Goal: Transaction & Acquisition: Purchase product/service

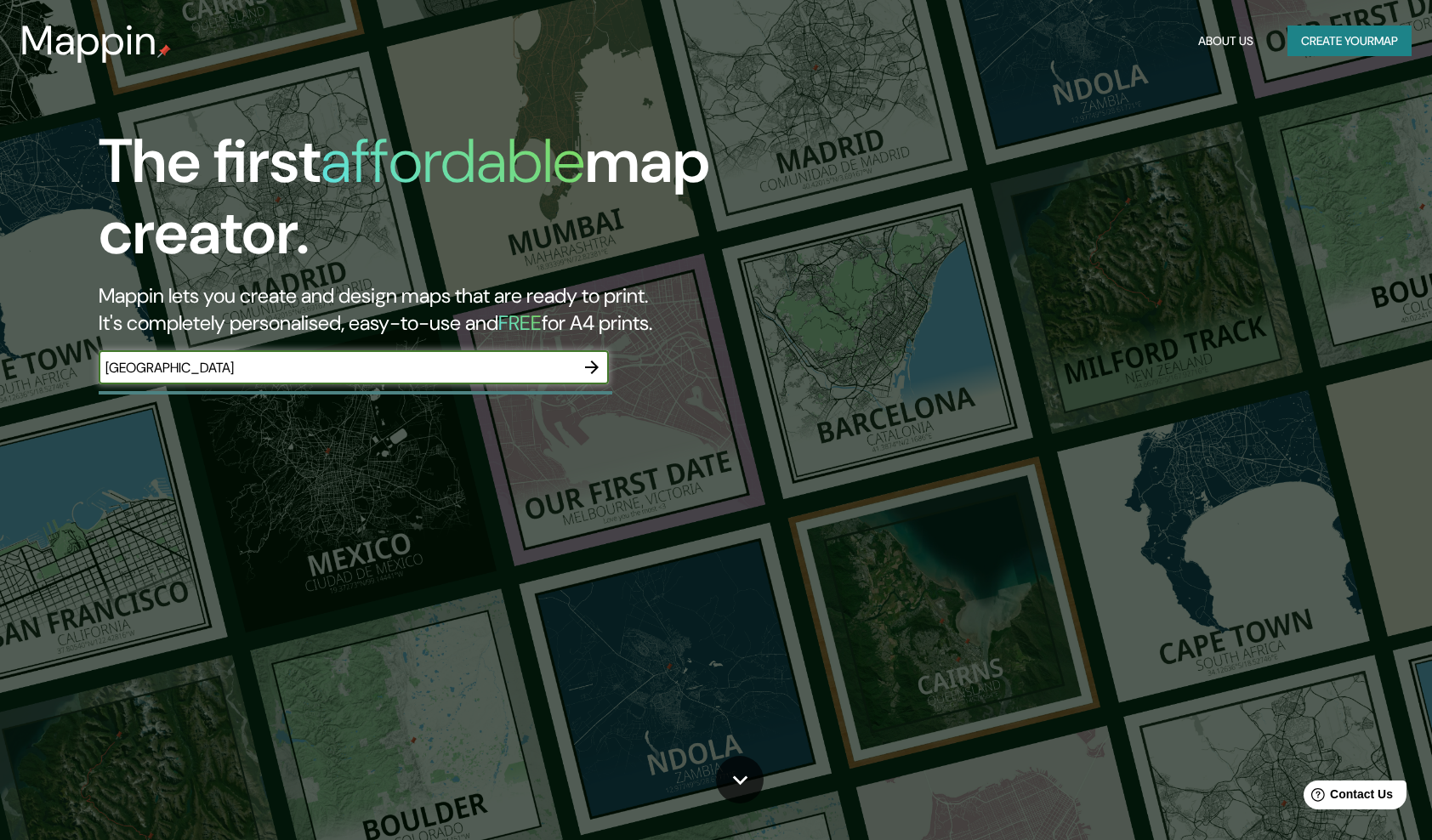
type input "[GEOGRAPHIC_DATA]"
click at [591, 365] on icon "button" at bounding box center [592, 367] width 20 height 20
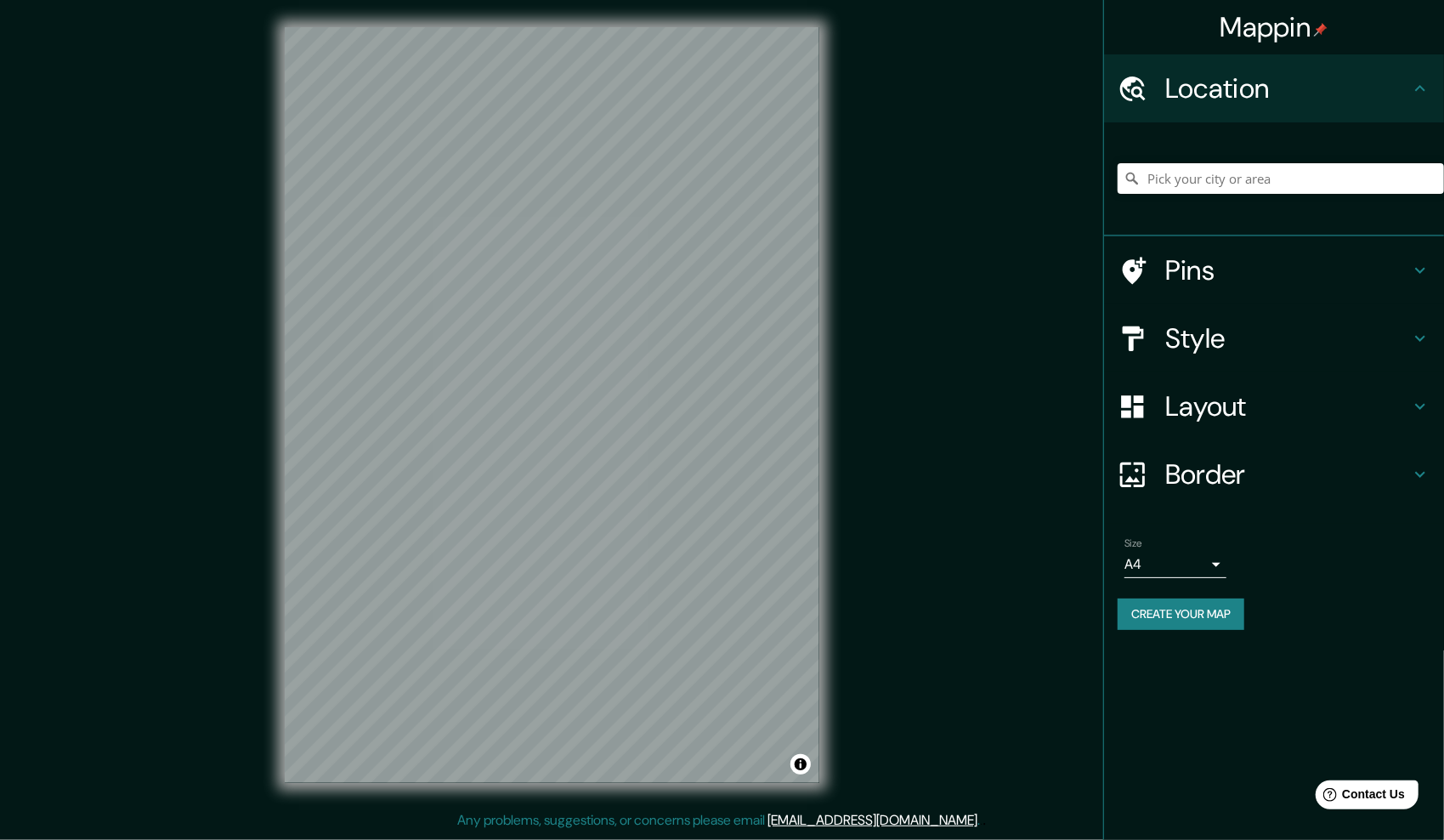
click at [1418, 341] on icon at bounding box center [1419, 338] width 20 height 20
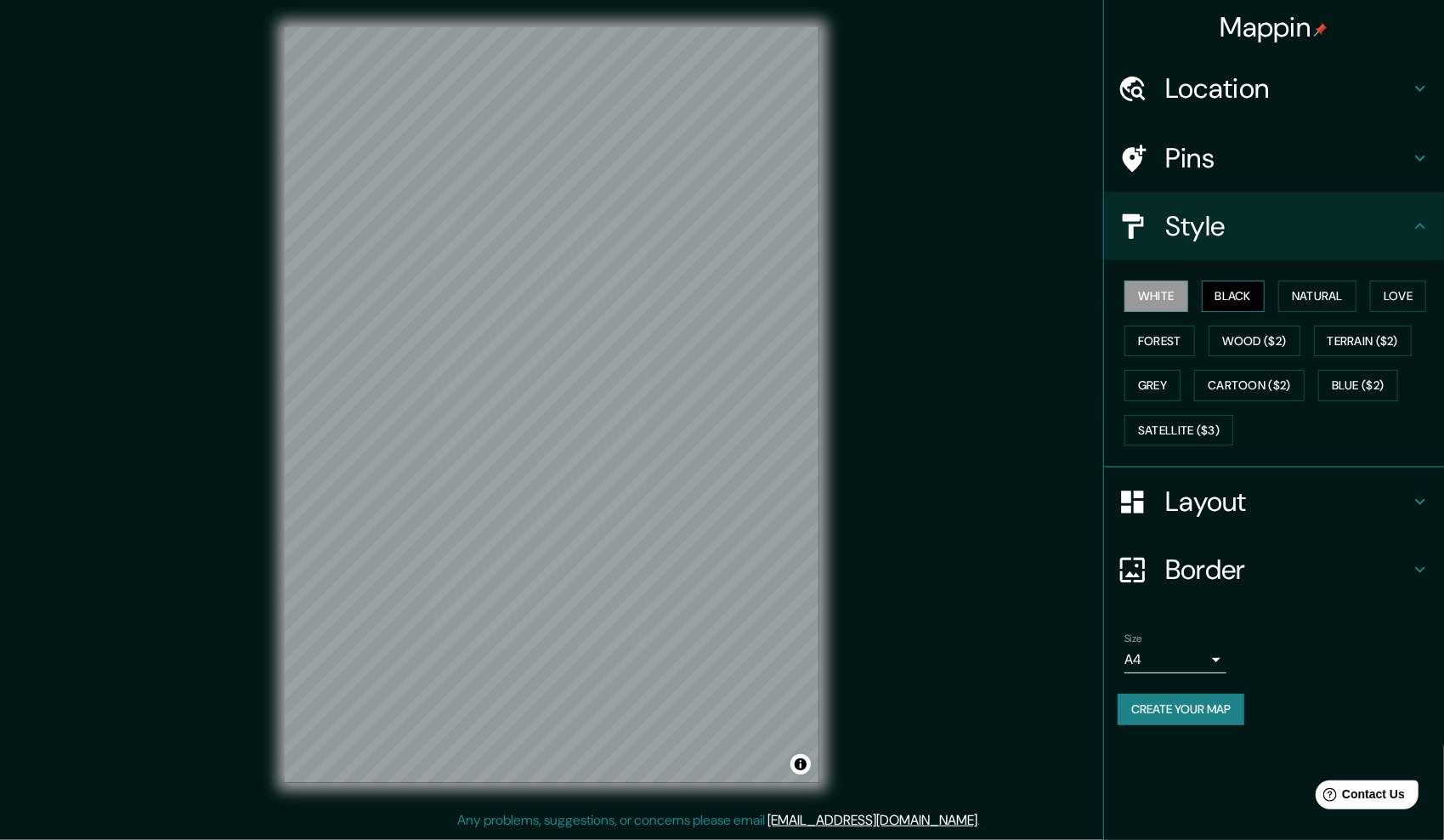
click at [1241, 296] on button "Black" at bounding box center [1233, 297] width 64 height 32
click at [1169, 308] on button "White" at bounding box center [1156, 297] width 64 height 32
click at [1292, 291] on button "Natural" at bounding box center [1317, 297] width 79 height 32
click at [1177, 417] on button "Satellite ($3)" at bounding box center [1178, 431] width 108 height 32
click at [1141, 386] on button "Grey" at bounding box center [1152, 385] width 56 height 32
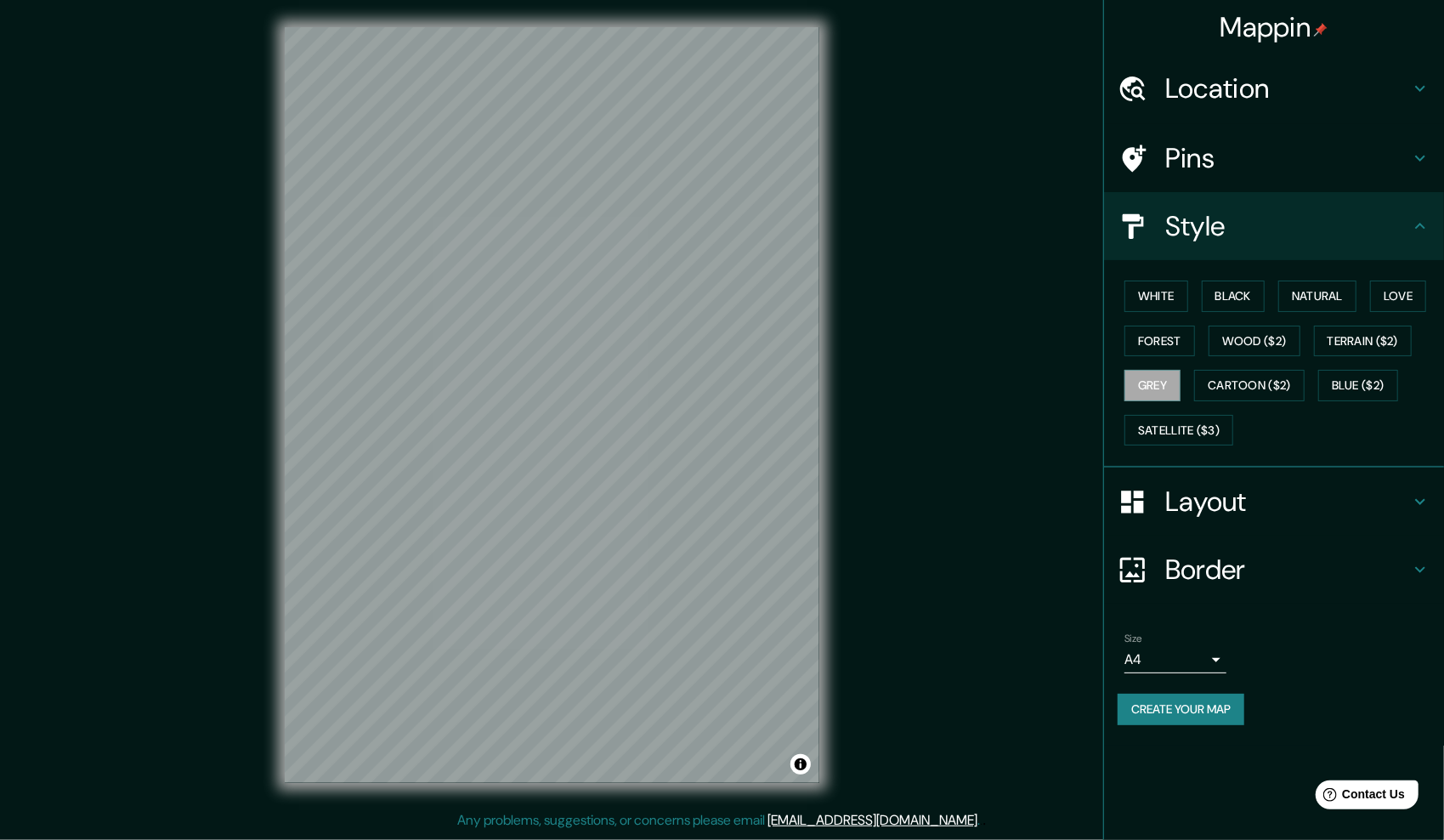
click at [1174, 320] on div "White Black Natural Love Forest Wood ($2) Terrain ($2) Grey Cartoon ($2) Blue (…" at bounding box center [1281, 362] width 326 height 178
click at [1169, 335] on button "Forest" at bounding box center [1159, 341] width 71 height 32
click at [1280, 336] on button "Wood ($2)" at bounding box center [1254, 341] width 92 height 32
click at [1355, 333] on button "Terrain ($2)" at bounding box center [1362, 341] width 99 height 32
click at [1368, 375] on button "Blue ($2)" at bounding box center [1357, 385] width 80 height 32
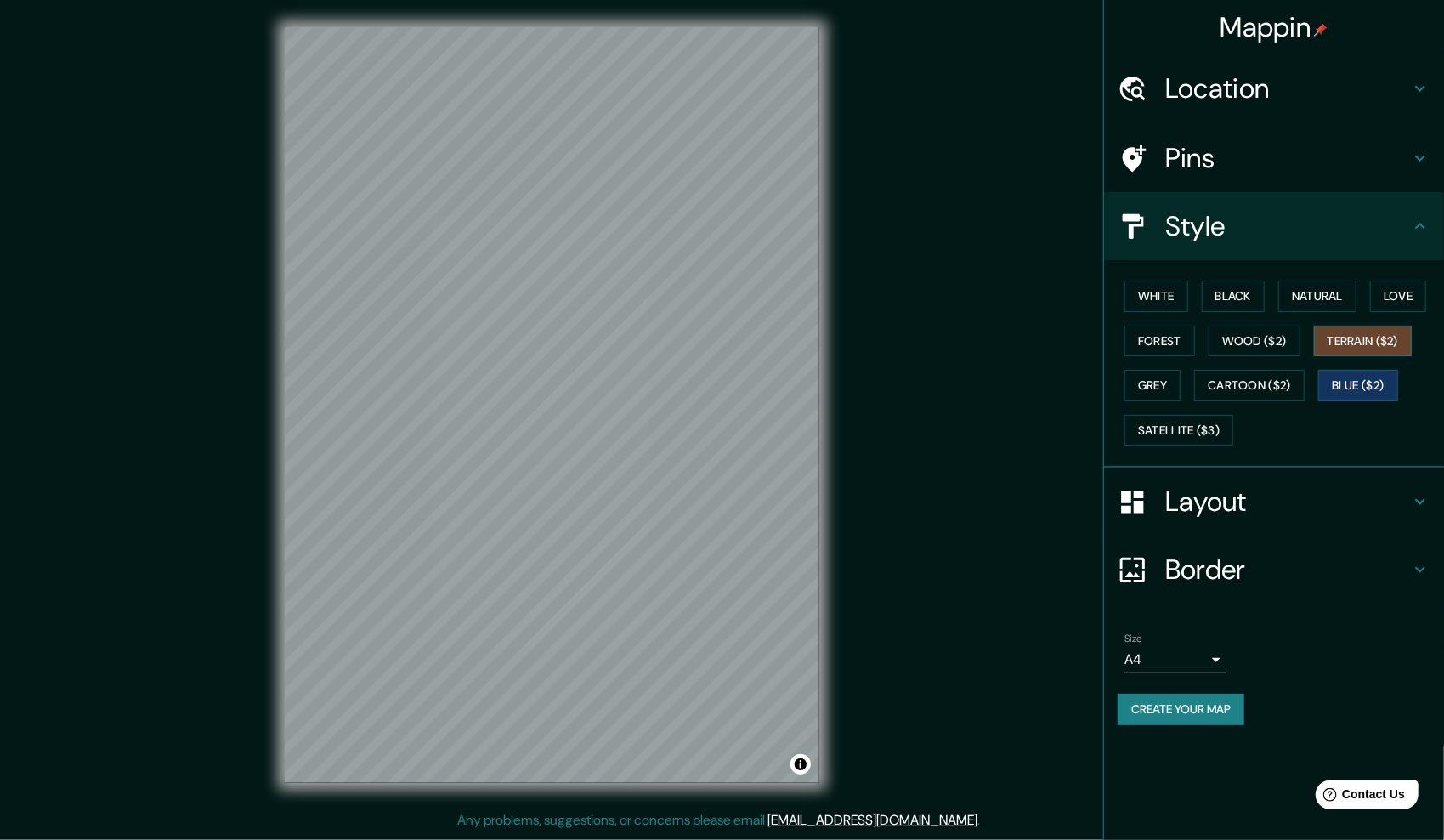
click at [1369, 334] on button "Terrain ($2)" at bounding box center [1362, 341] width 99 height 32
click at [1159, 300] on button "White" at bounding box center [1156, 297] width 64 height 32
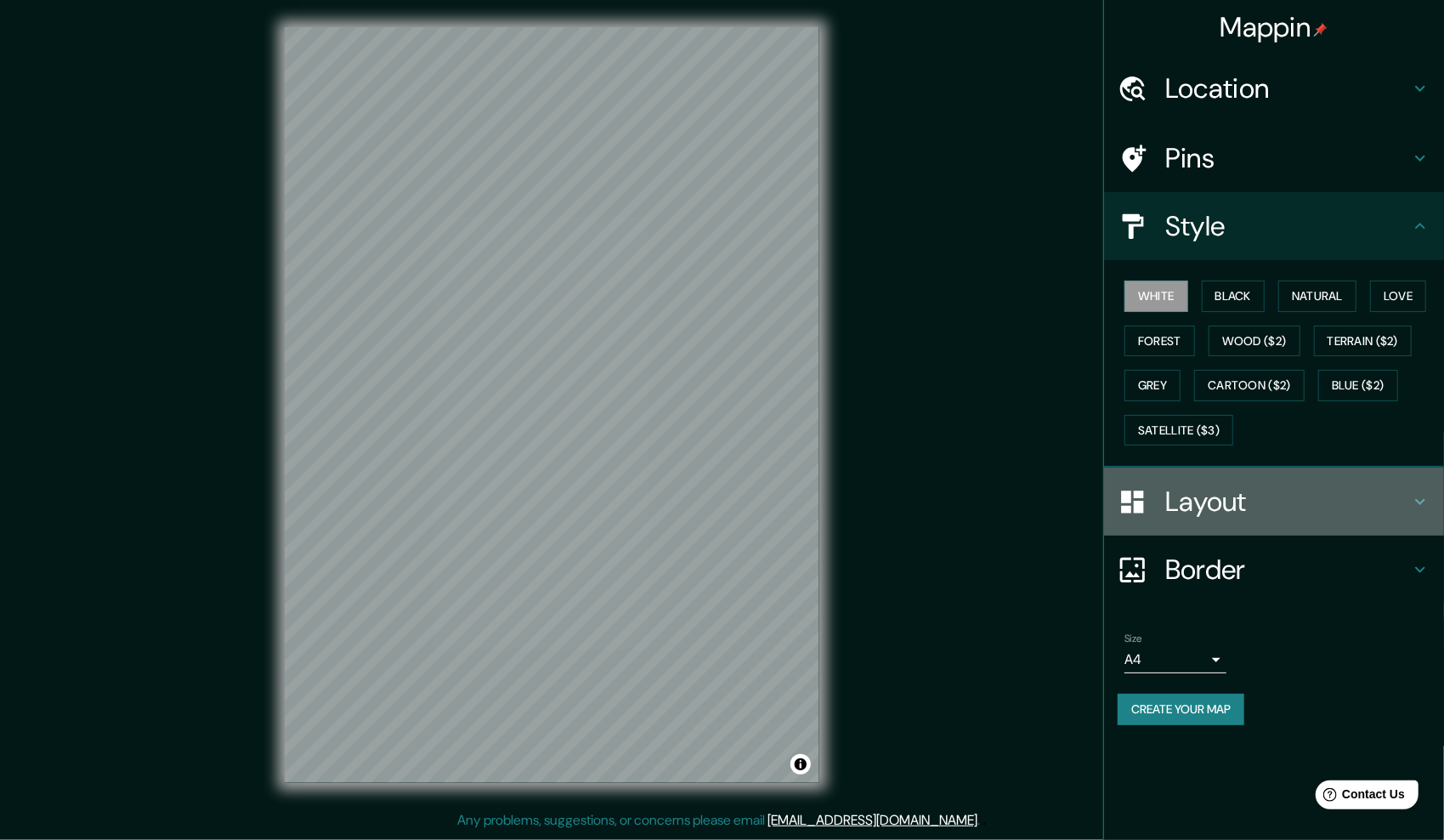
click at [1394, 481] on div "Layout" at bounding box center [1274, 502] width 340 height 68
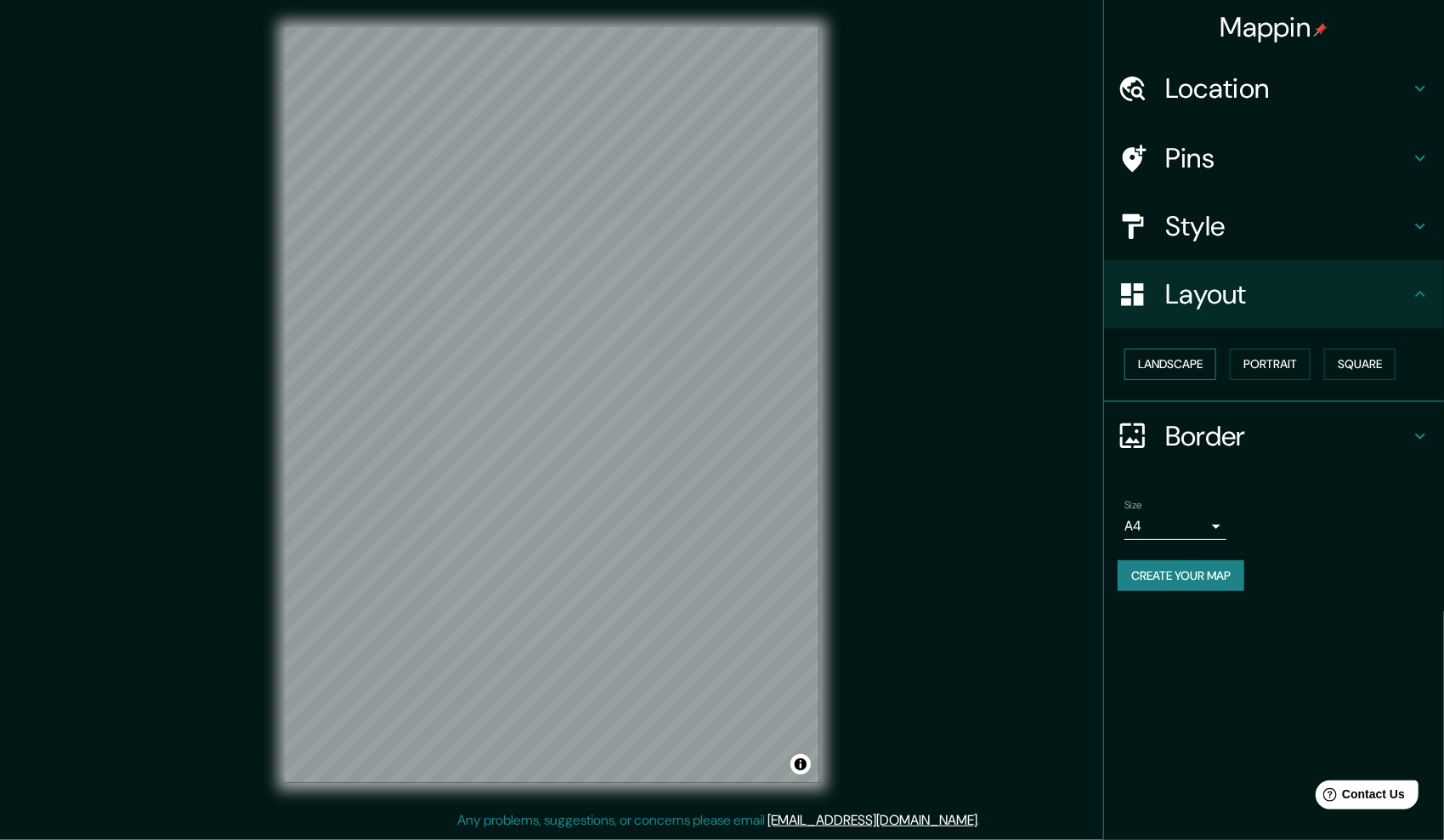
click at [1196, 360] on button "Landscape" at bounding box center [1170, 364] width 92 height 32
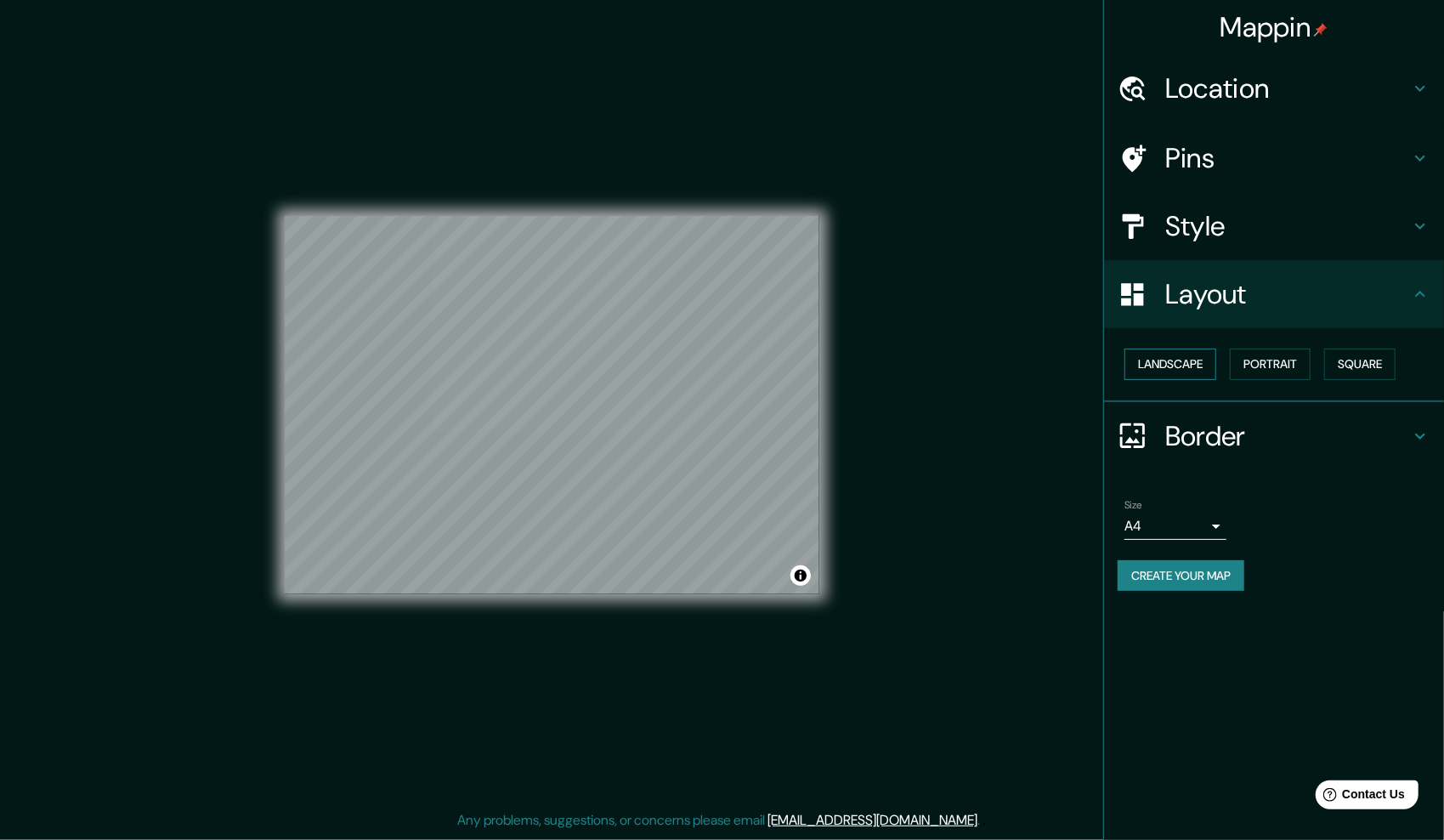
click at [1196, 360] on button "Landscape" at bounding box center [1170, 364] width 92 height 32
click at [1270, 369] on button "Portrait" at bounding box center [1269, 364] width 81 height 32
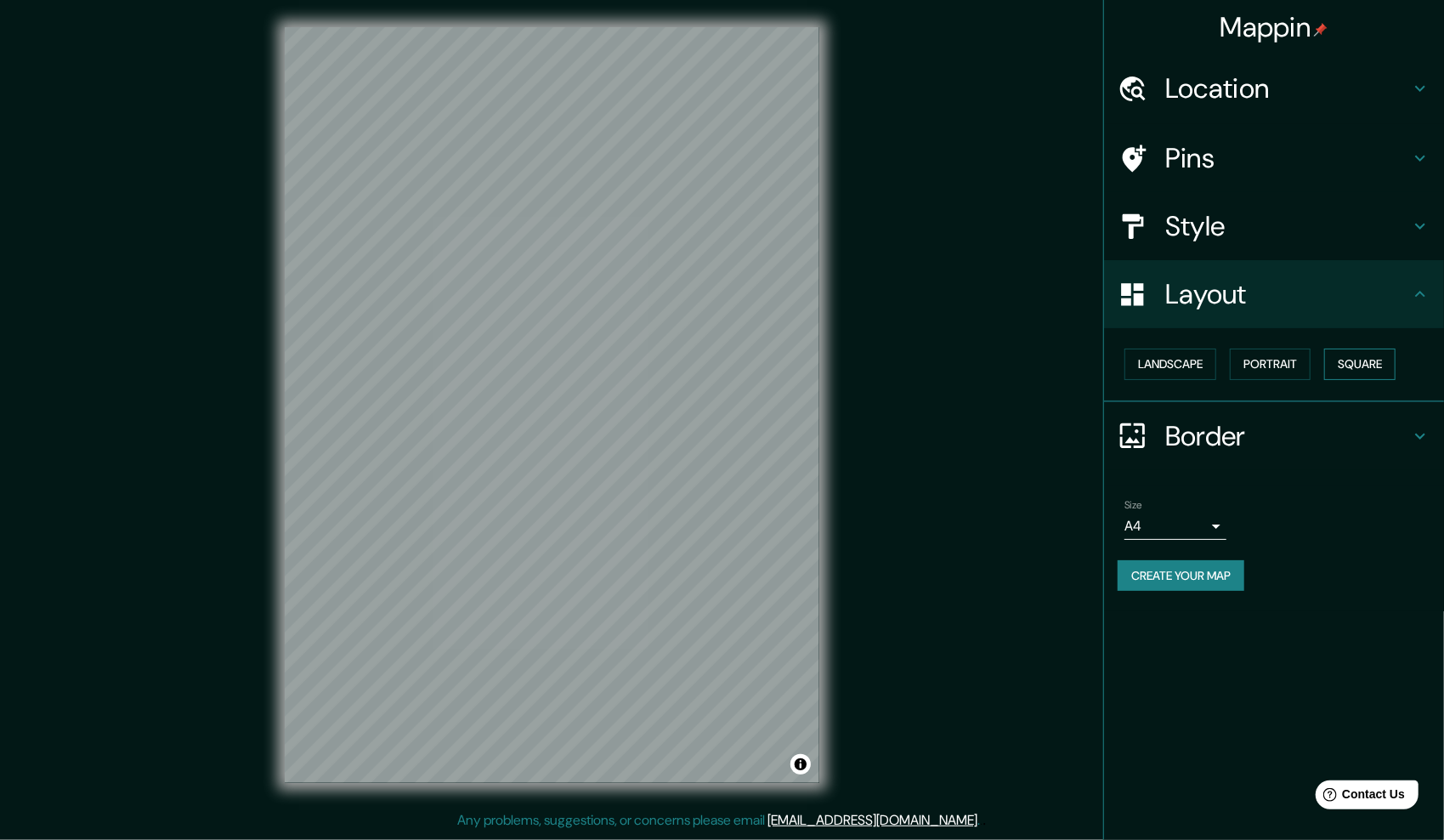
click at [1369, 360] on button "Square" at bounding box center [1359, 364] width 72 height 32
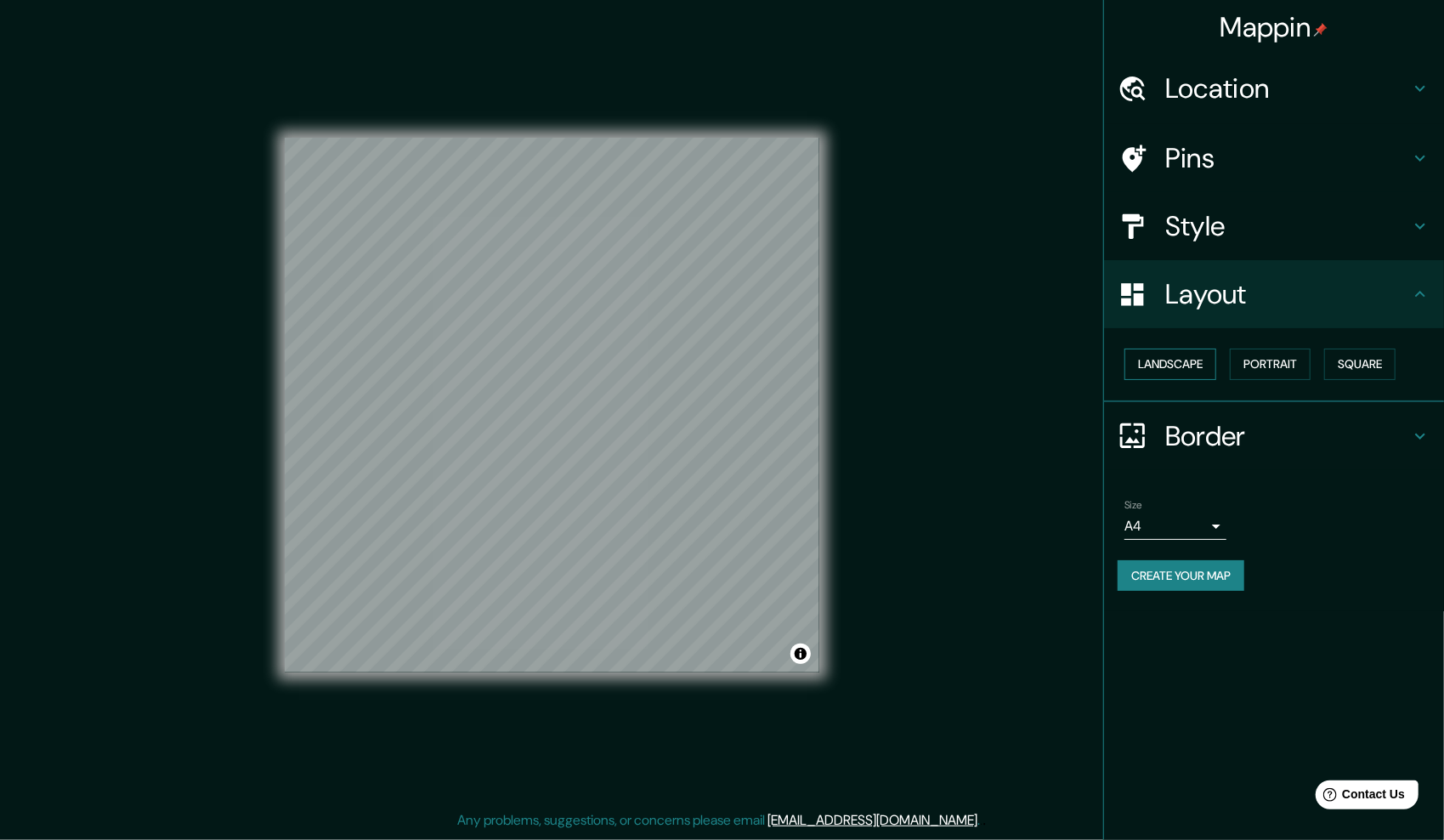
click at [1150, 369] on button "Landscape" at bounding box center [1170, 364] width 92 height 32
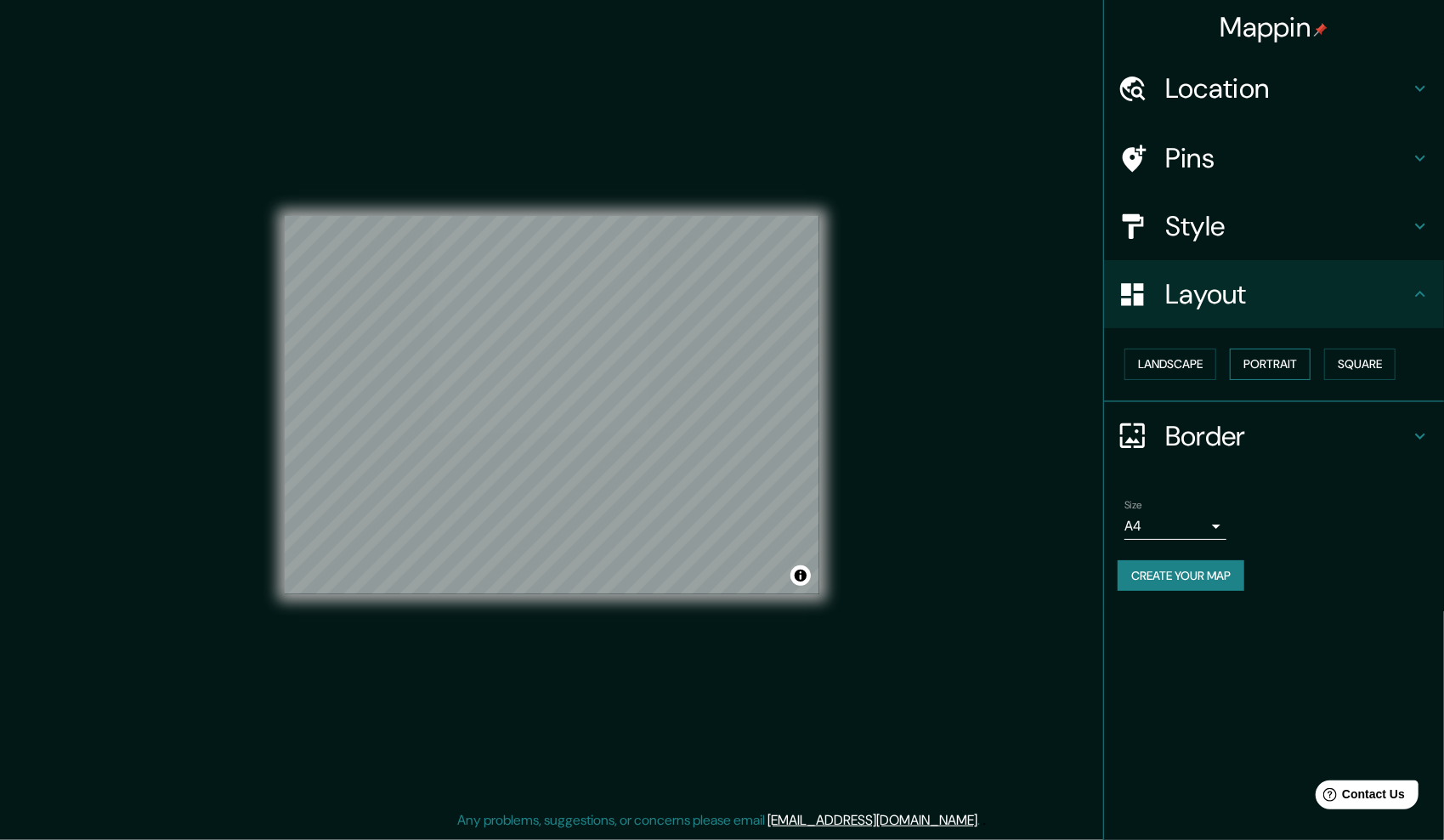
click at [1264, 369] on button "Portrait" at bounding box center [1269, 364] width 81 height 32
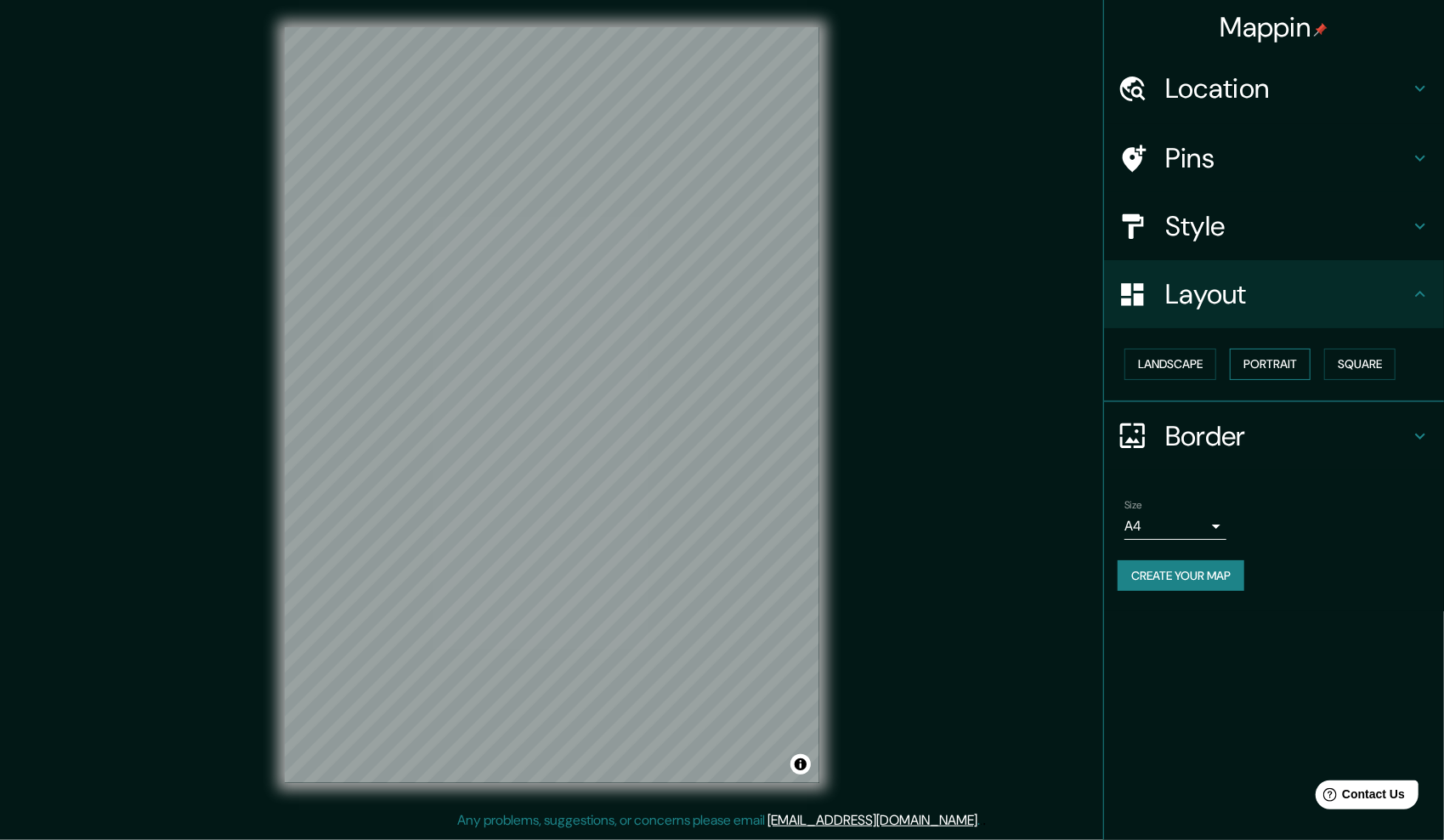
click at [1281, 360] on button "Portrait" at bounding box center [1269, 364] width 81 height 32
click at [1421, 292] on icon at bounding box center [1420, 294] width 10 height 6
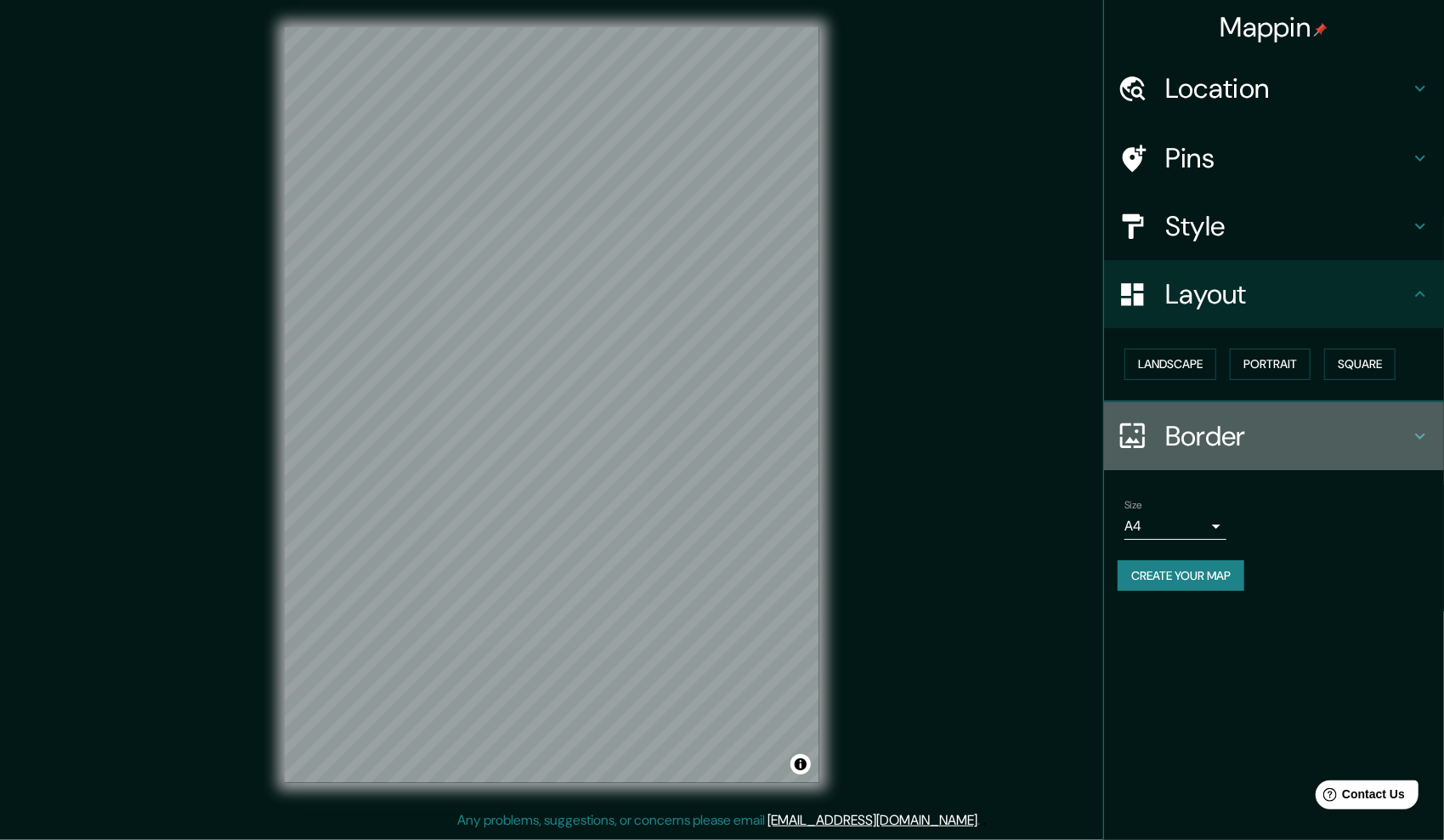
click at [1194, 424] on h4 "Border" at bounding box center [1288, 436] width 245 height 34
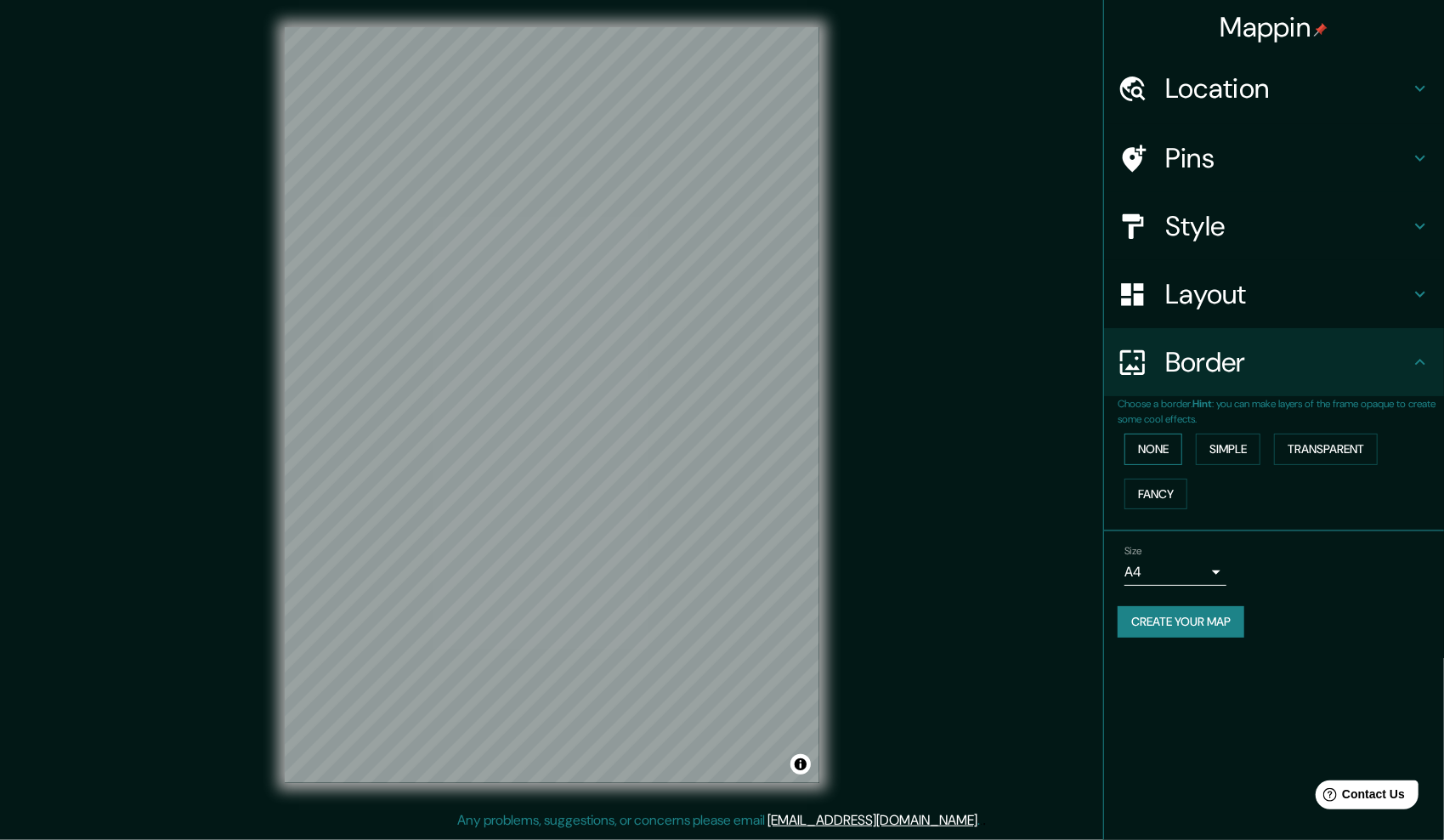
click at [1170, 449] on button "None" at bounding box center [1153, 449] width 58 height 32
click at [1210, 449] on button "Simple" at bounding box center [1227, 449] width 65 height 32
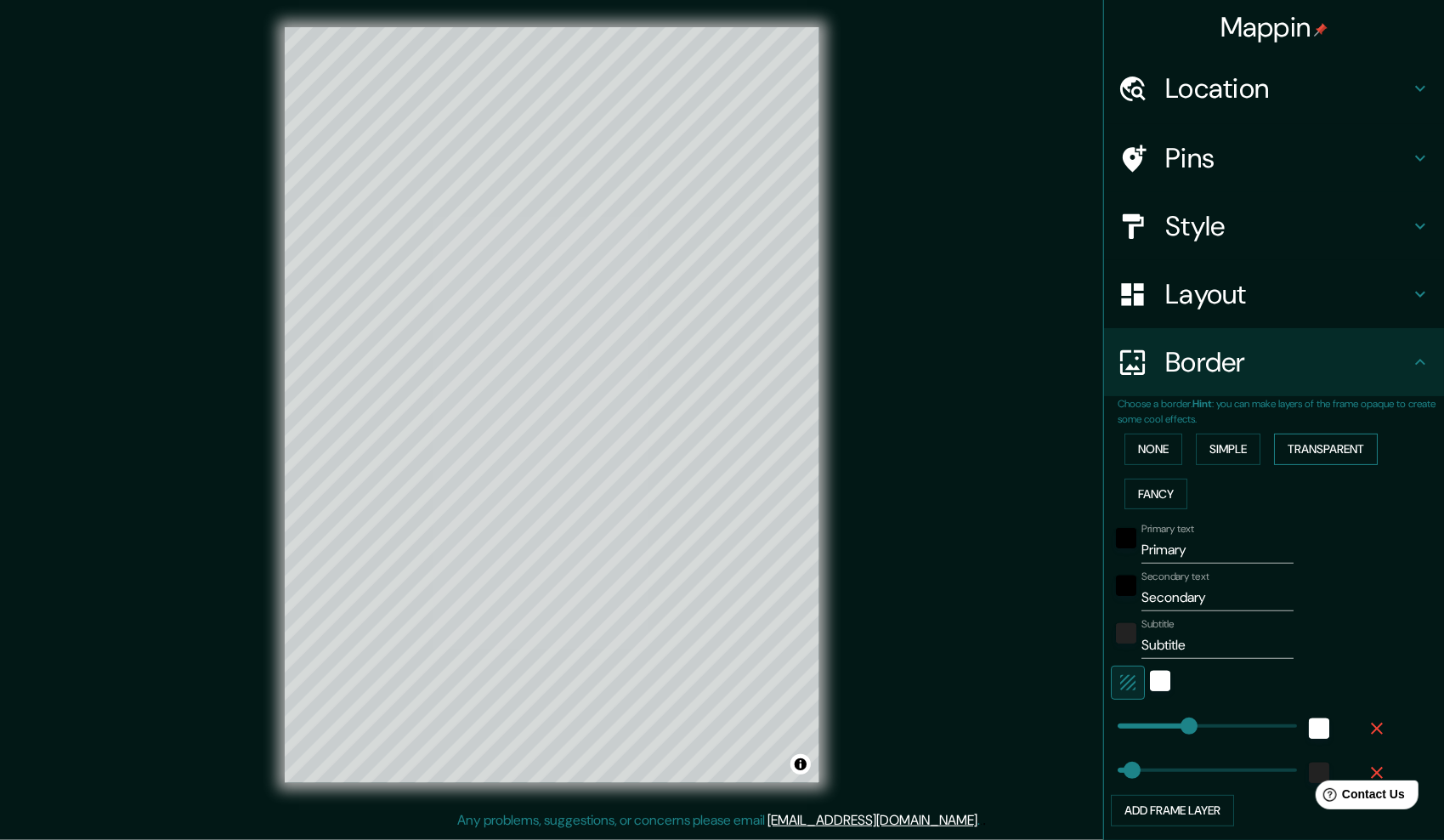
click at [1326, 450] on button "Transparent" at bounding box center [1326, 449] width 103 height 32
click at [1125, 495] on button "Fancy" at bounding box center [1155, 495] width 63 height 32
click at [1154, 452] on button "None" at bounding box center [1153, 449] width 58 height 32
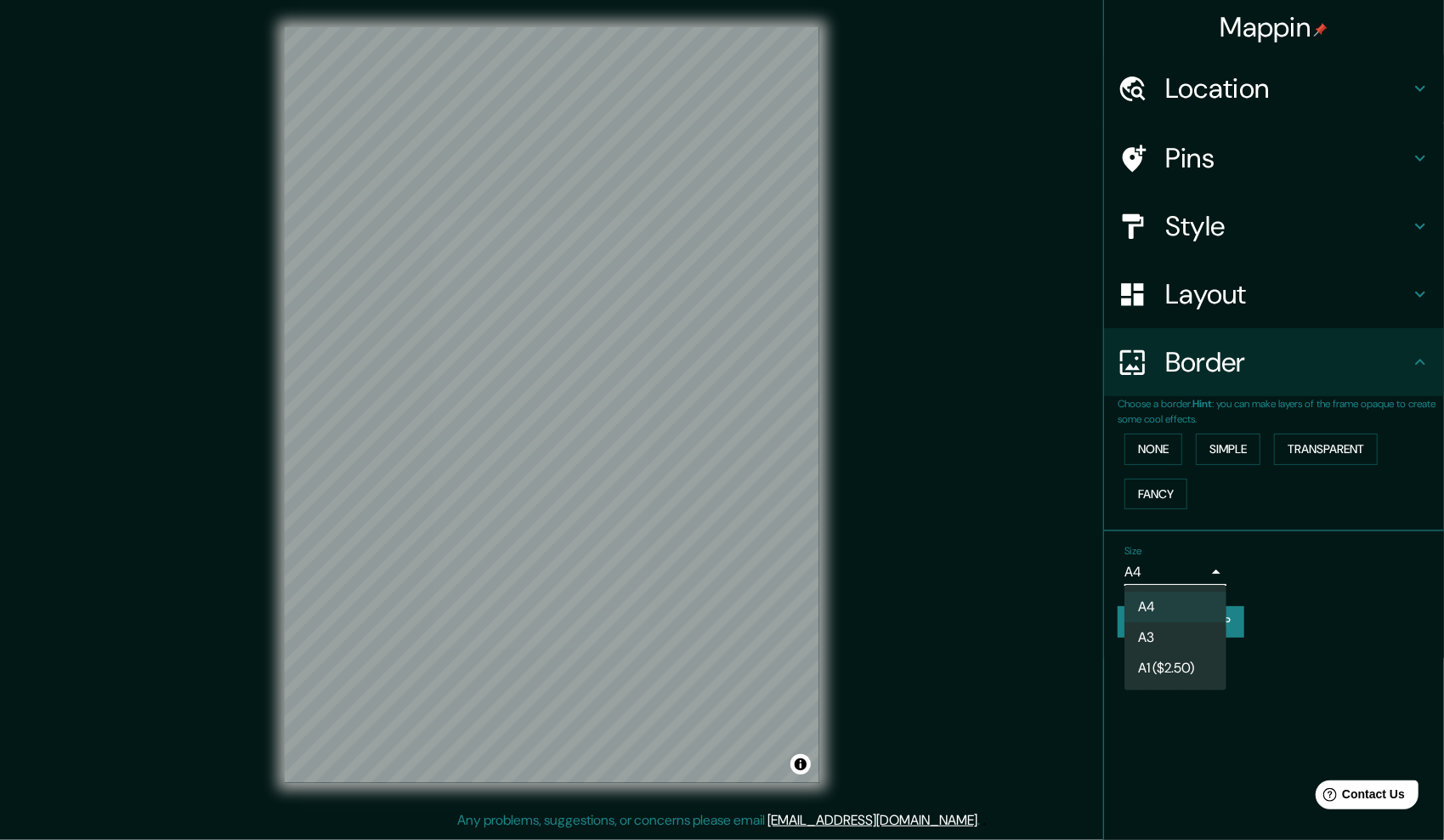
click at [1208, 563] on body "Mappin Location Pins Style Layout Border Choose a border. Hint : you can make l…" at bounding box center [722, 420] width 1444 height 840
click at [1206, 667] on li "A1 ($2.50)" at bounding box center [1175, 668] width 102 height 31
type input "a3"
